Goal: Book appointment/travel/reservation

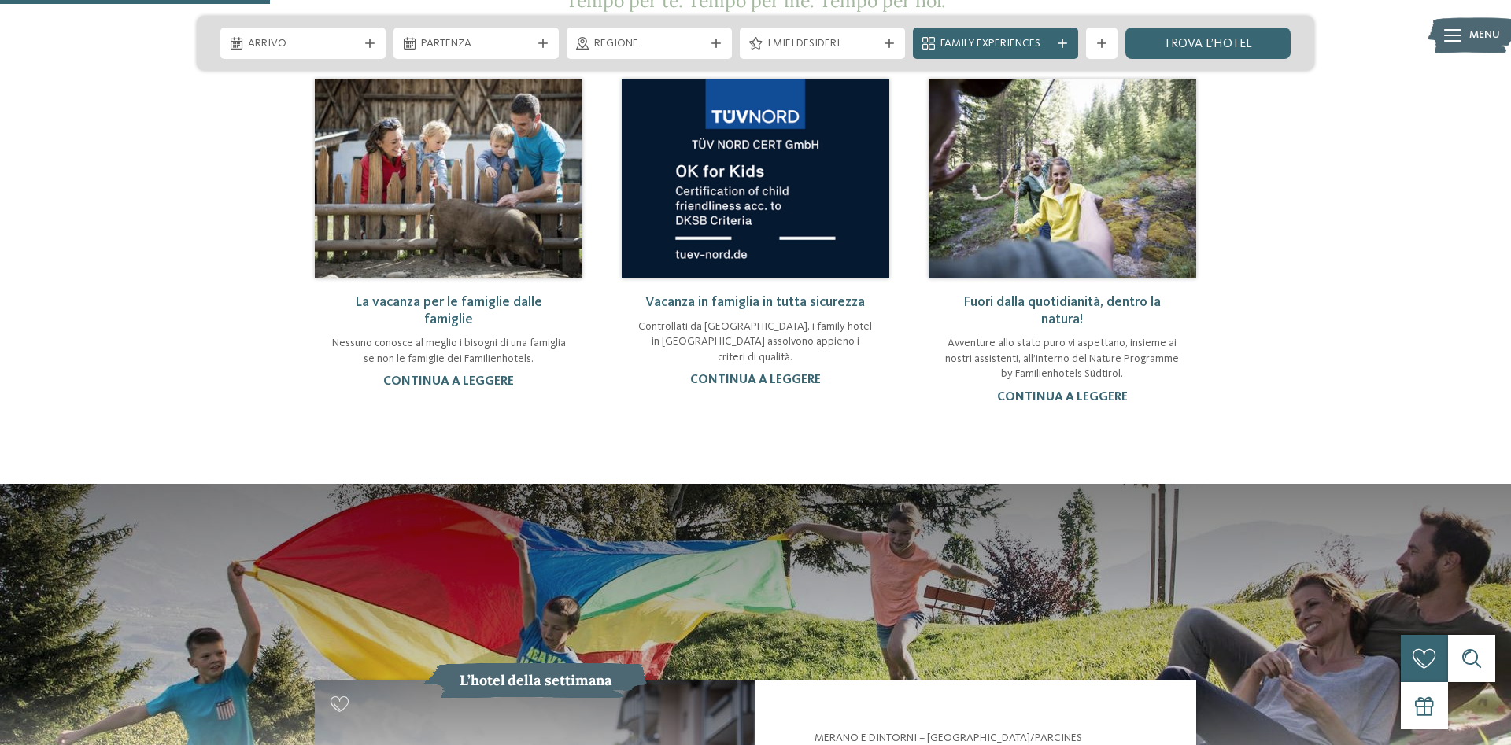
scroll to position [1445, 0]
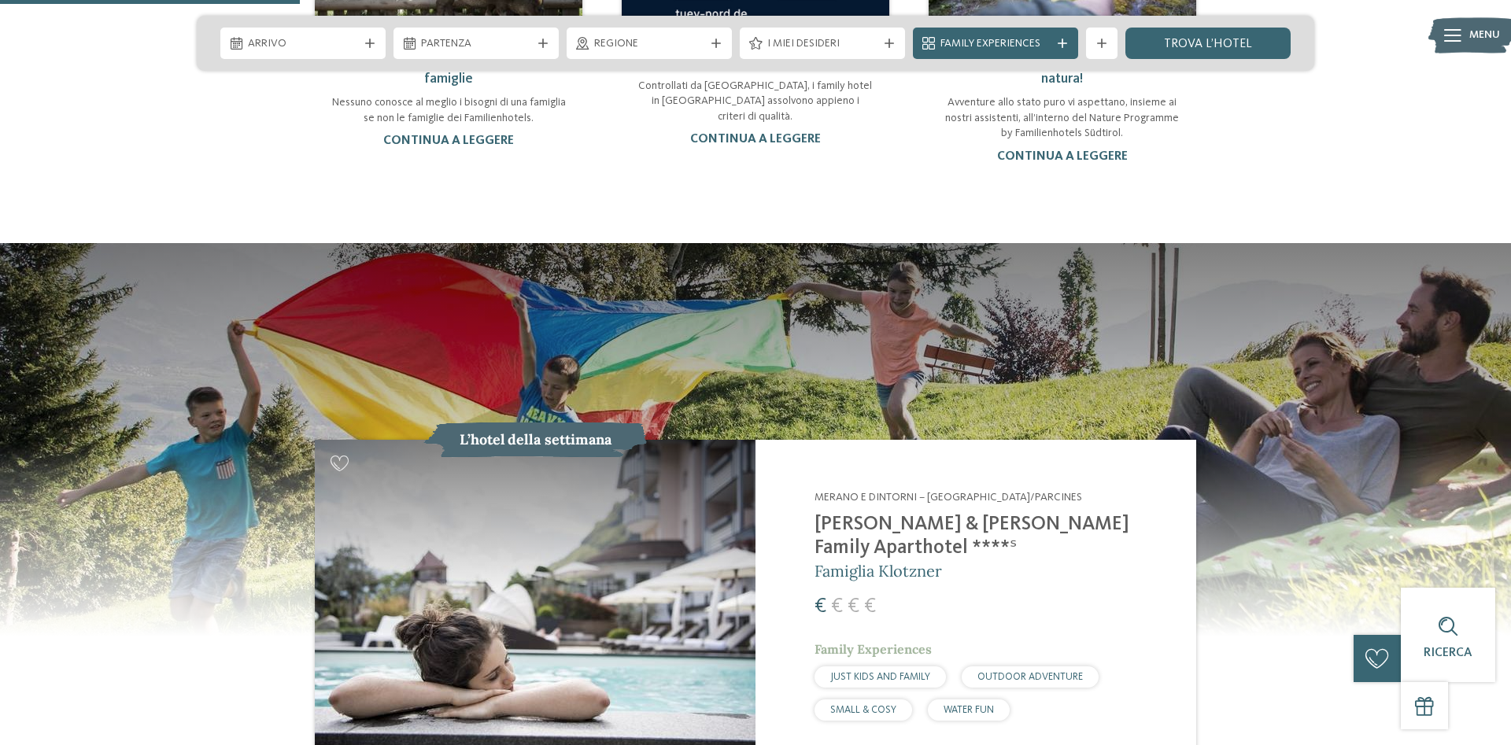
click at [908, 513] on h2 "[PERSON_NAME] & [PERSON_NAME] Family Aparthotel ****ˢ" at bounding box center [995, 536] width 362 height 47
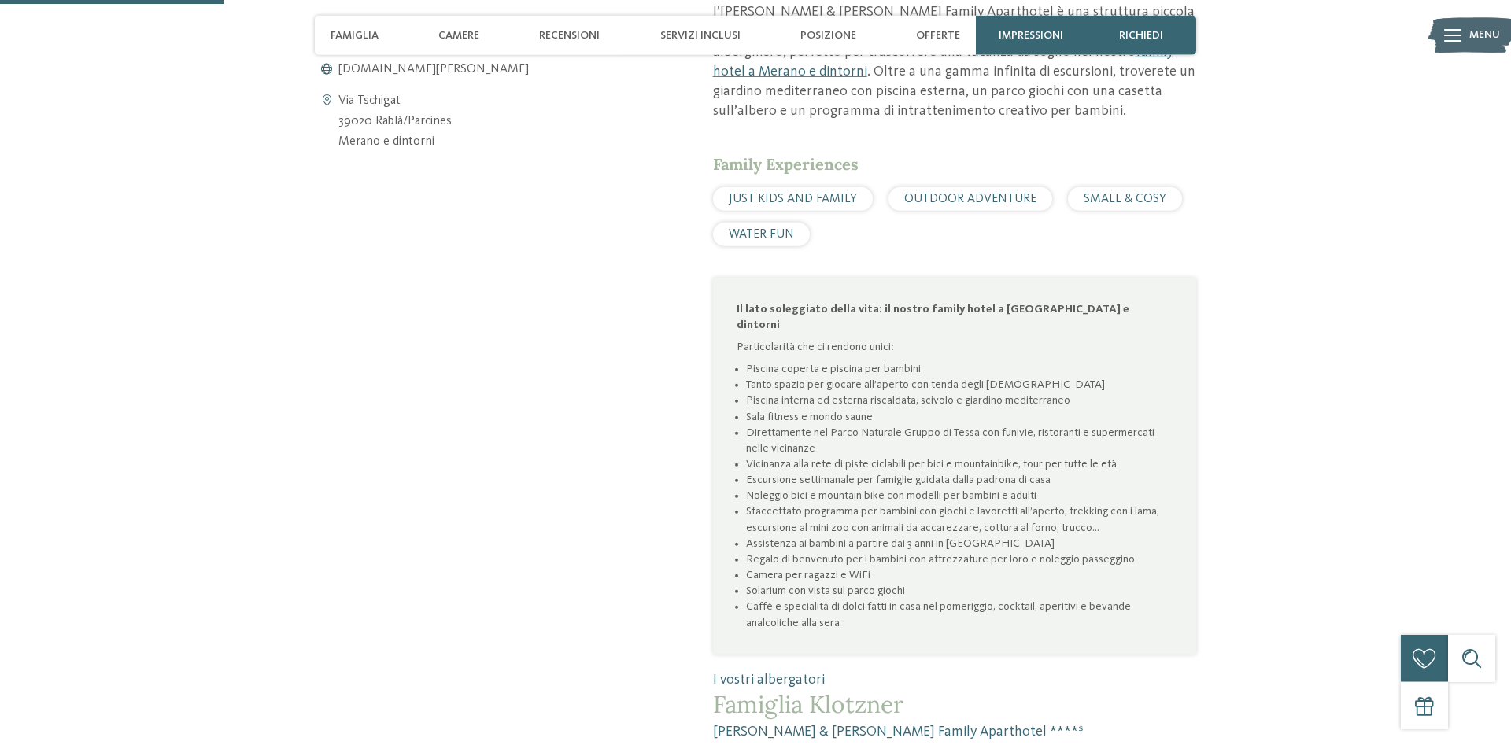
scroll to position [963, 0]
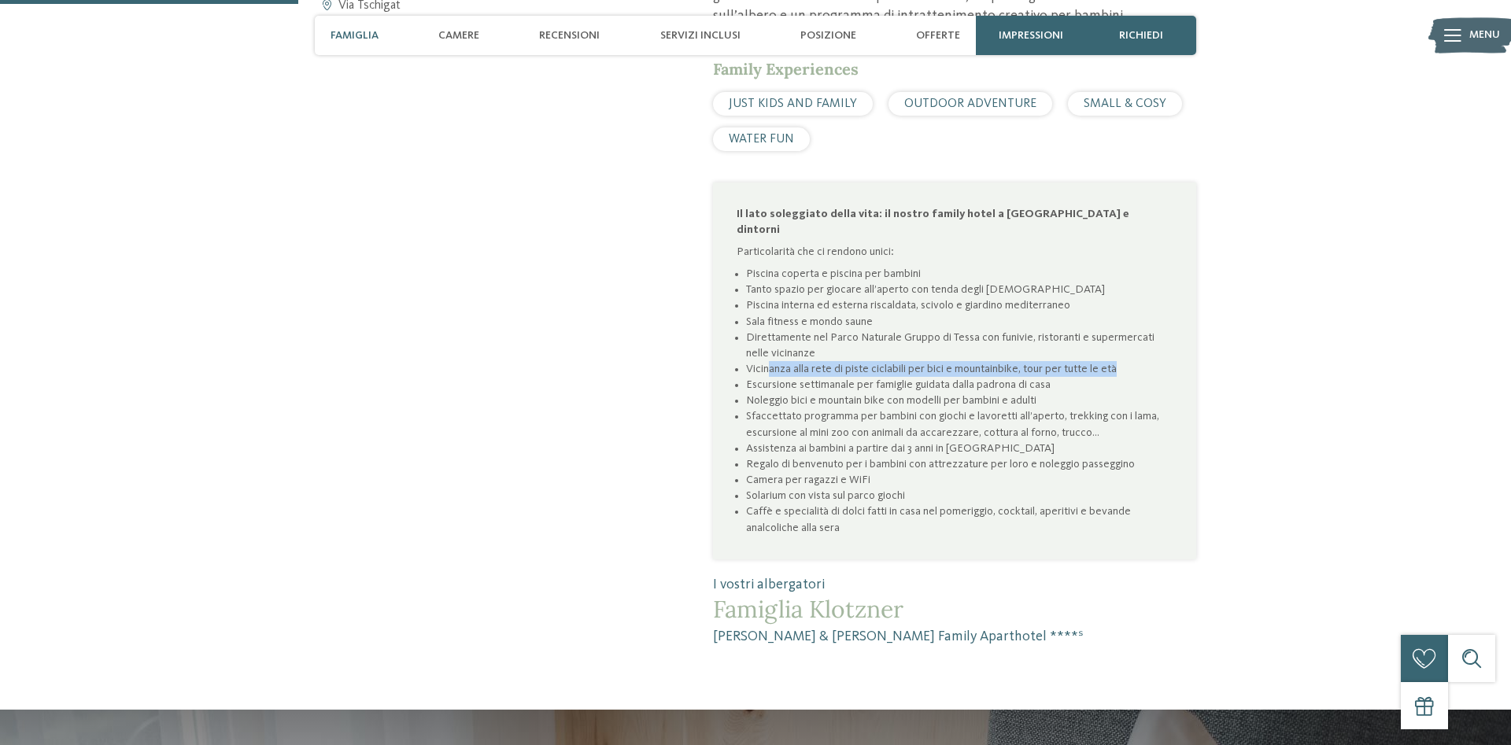
drag, startPoint x: 780, startPoint y: 323, endPoint x: 1127, endPoint y: 321, distance: 347.0
click at [1127, 361] on li "Vicinanza alla rete di piste ciclabili per bici e mountainbike, tour per tutte …" at bounding box center [959, 369] width 427 height 16
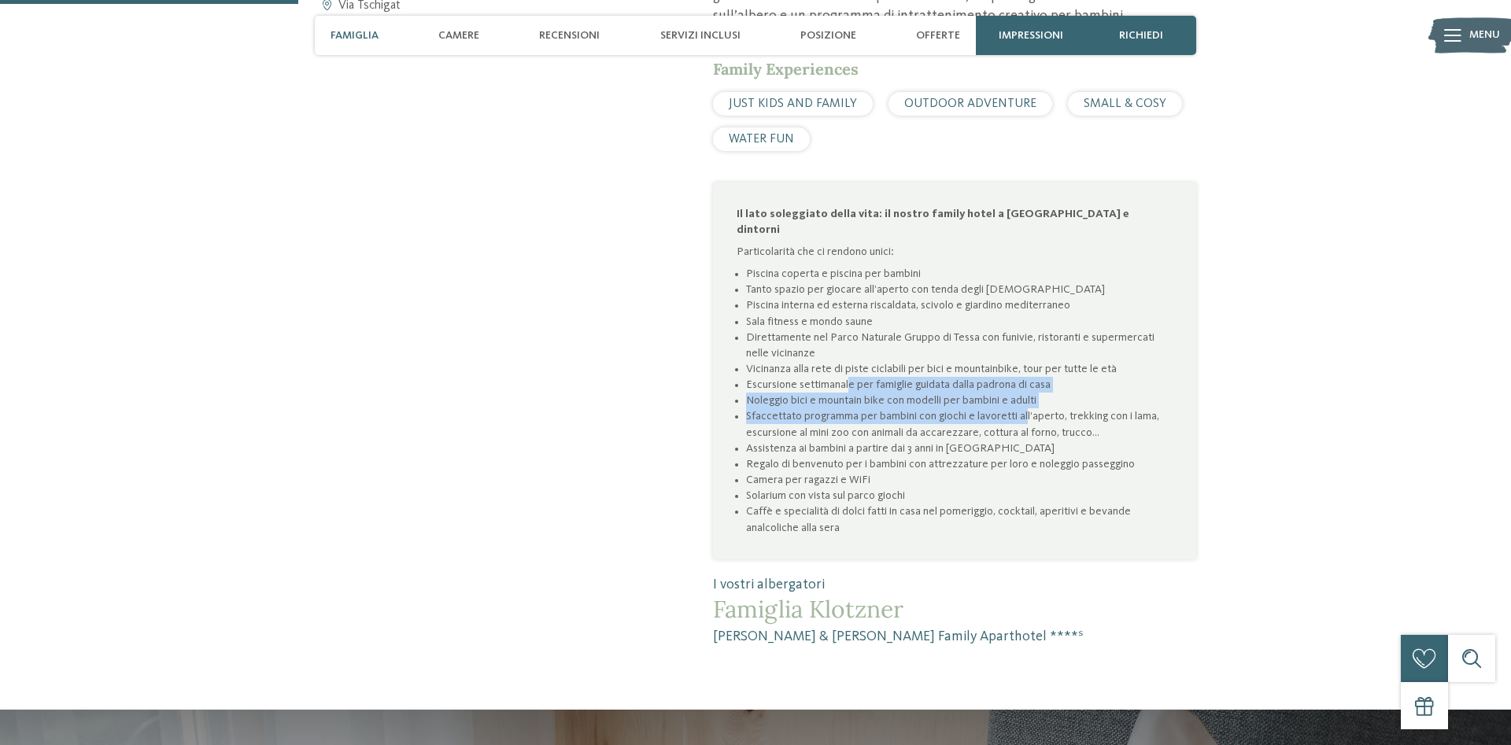
drag, startPoint x: 849, startPoint y: 344, endPoint x: 1025, endPoint y: 369, distance: 177.3
click at [1025, 369] on ul "Piscina coperta e piscina per bambini Tanto spazio per giocare all’aperto con t…" at bounding box center [955, 401] width 436 height 270
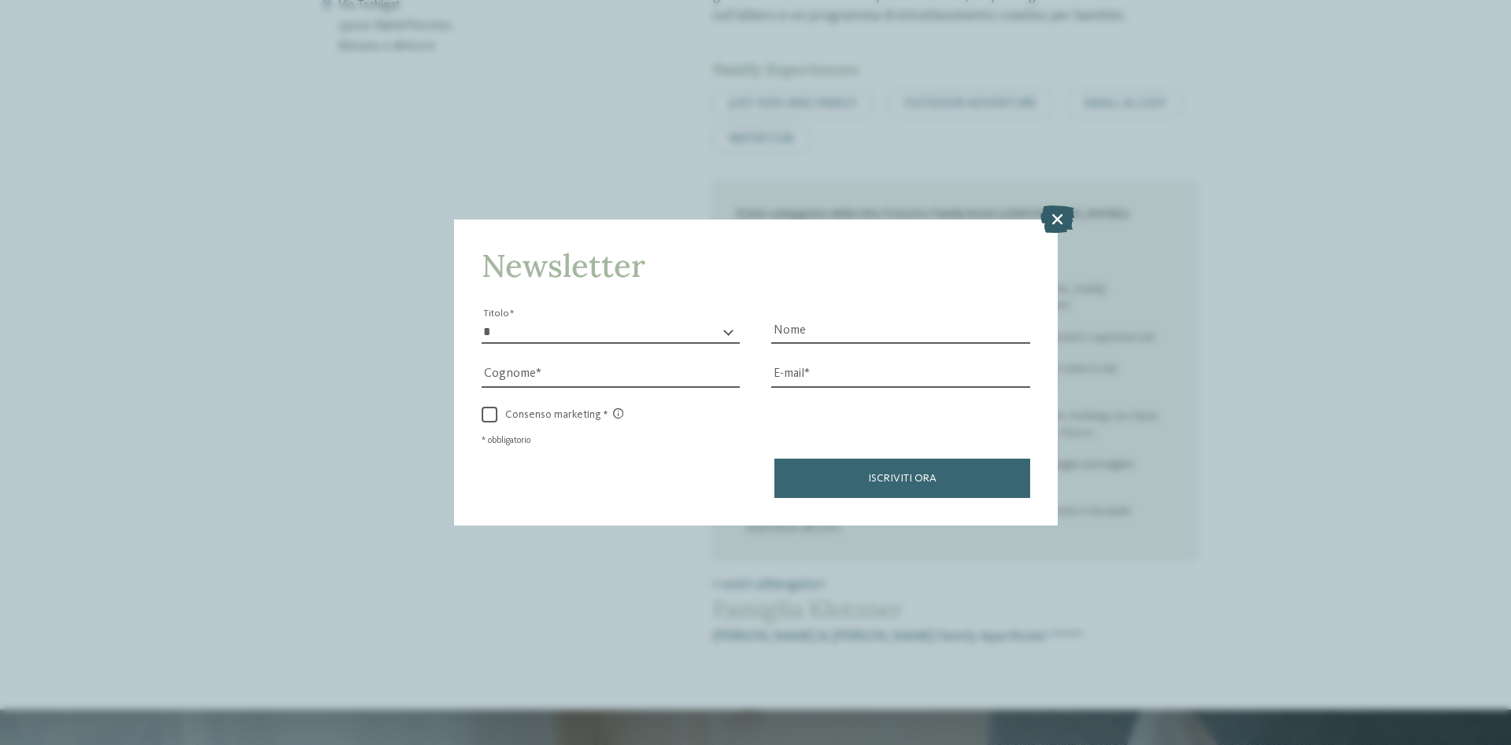
click at [1051, 218] on icon at bounding box center [1057, 219] width 34 height 28
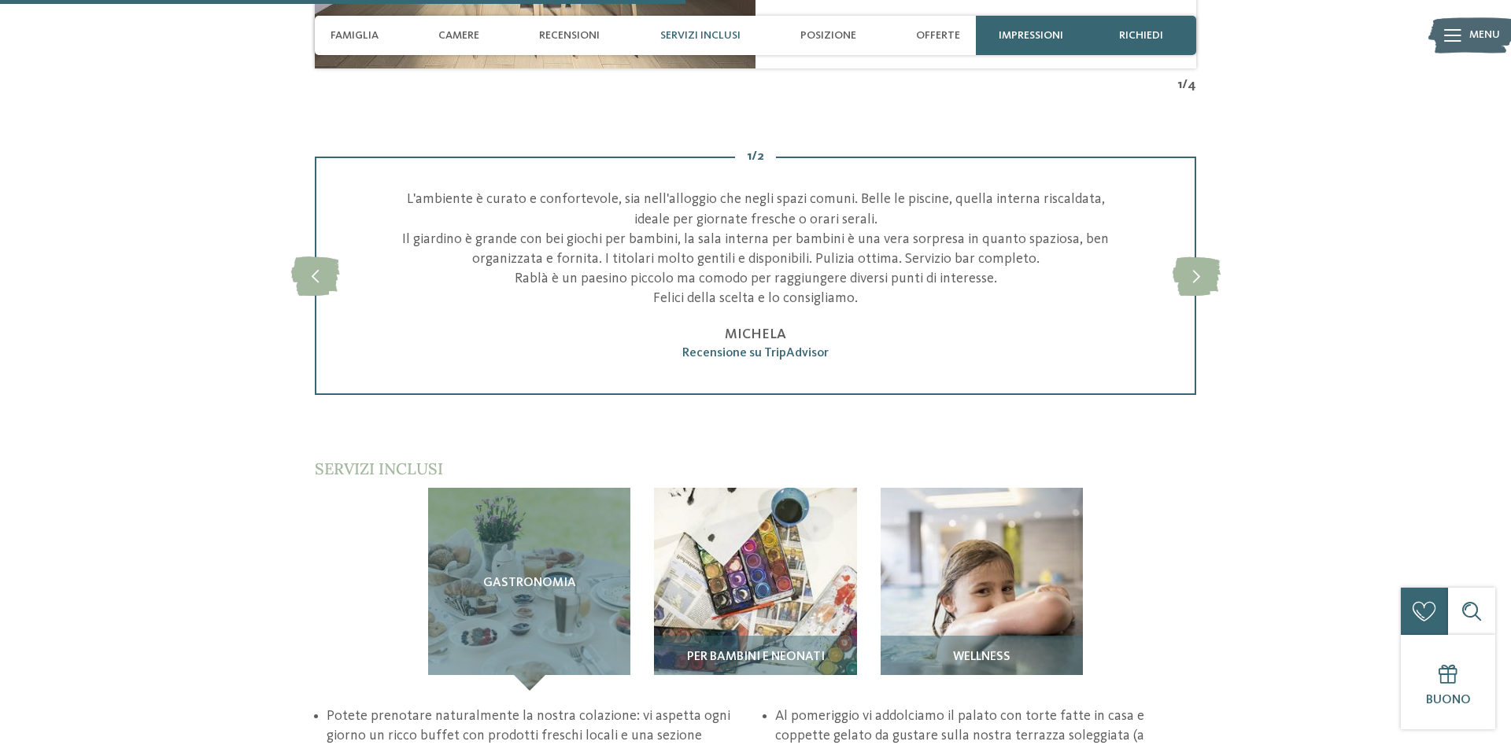
scroll to position [2408, 0]
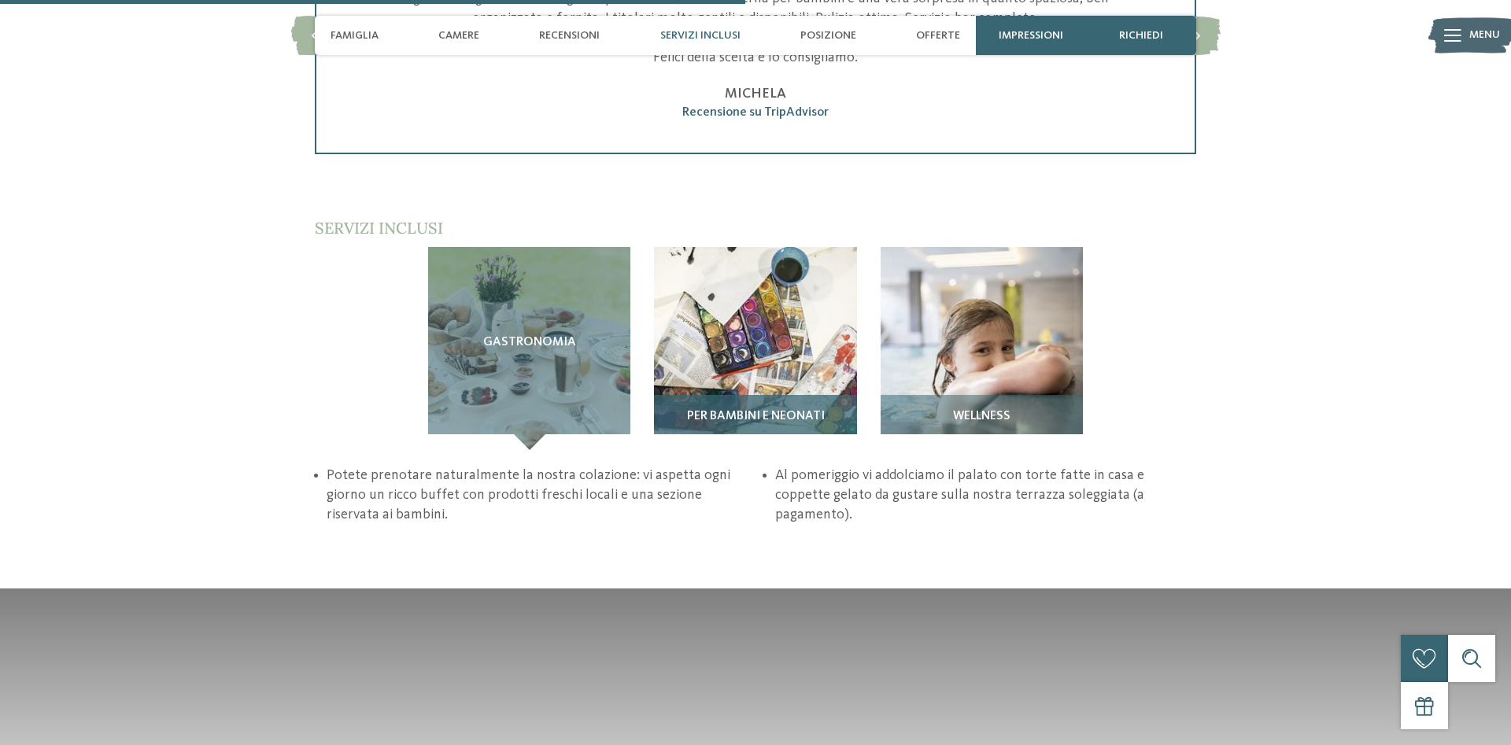
click at [744, 293] on img at bounding box center [755, 348] width 203 height 203
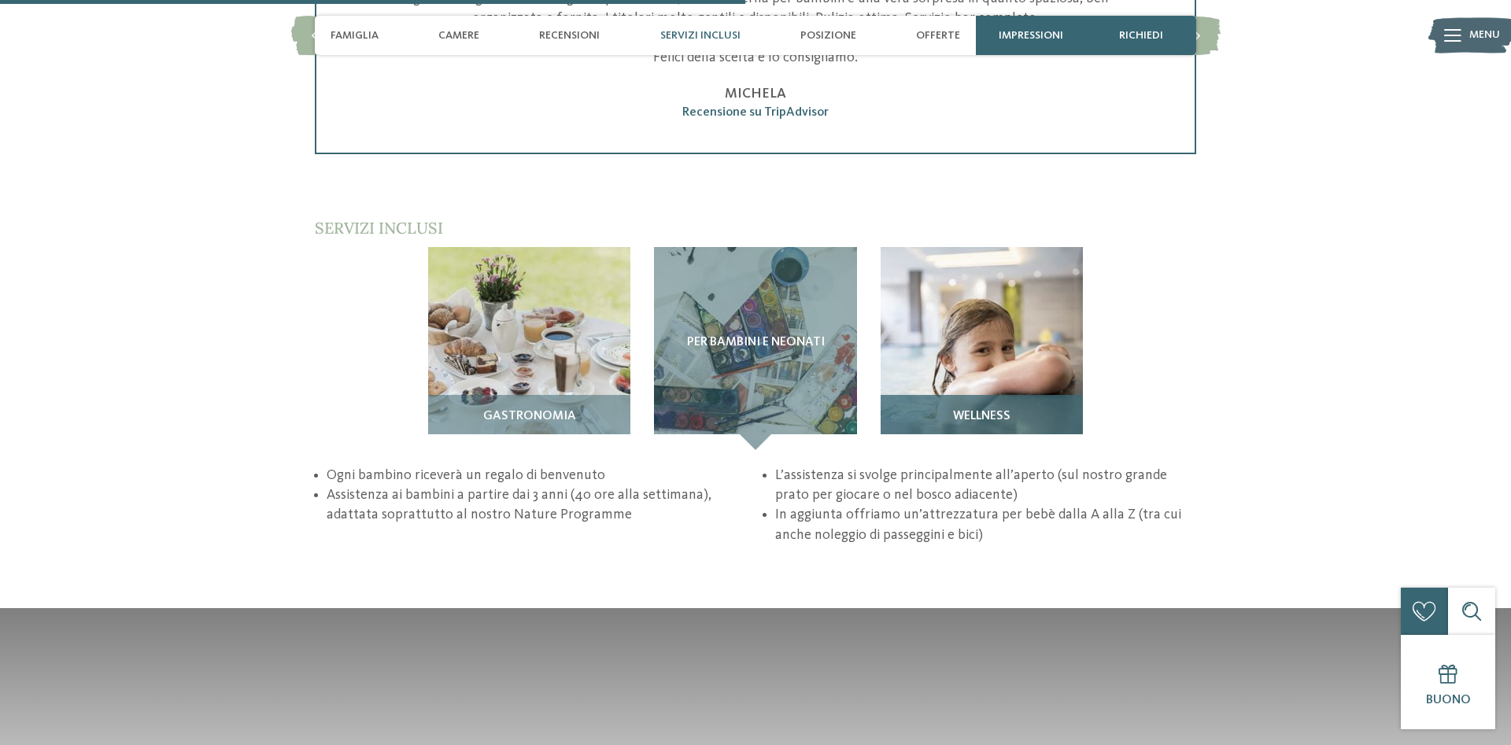
click at [971, 299] on img at bounding box center [982, 348] width 203 height 203
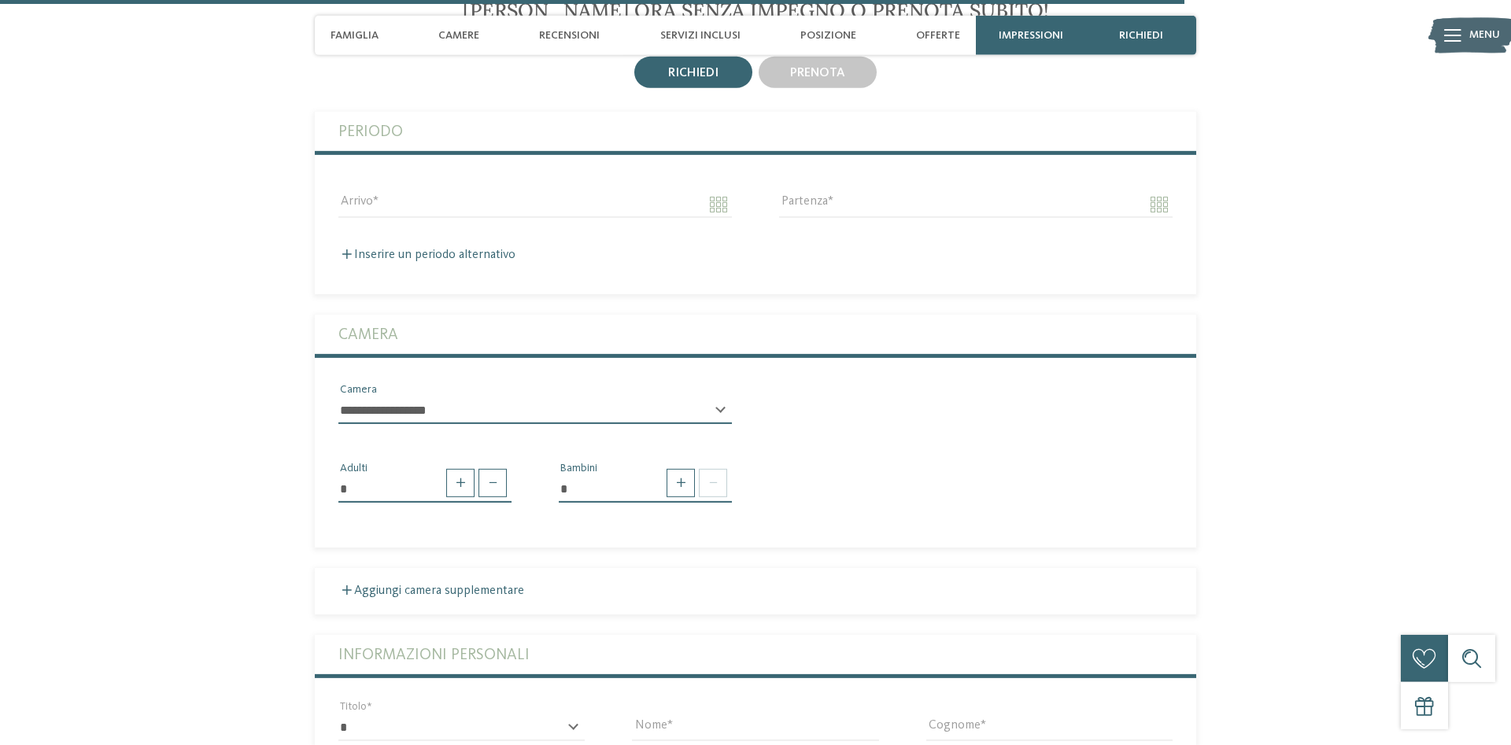
scroll to position [3853, 0]
